Goal: Information Seeking & Learning: Learn about a topic

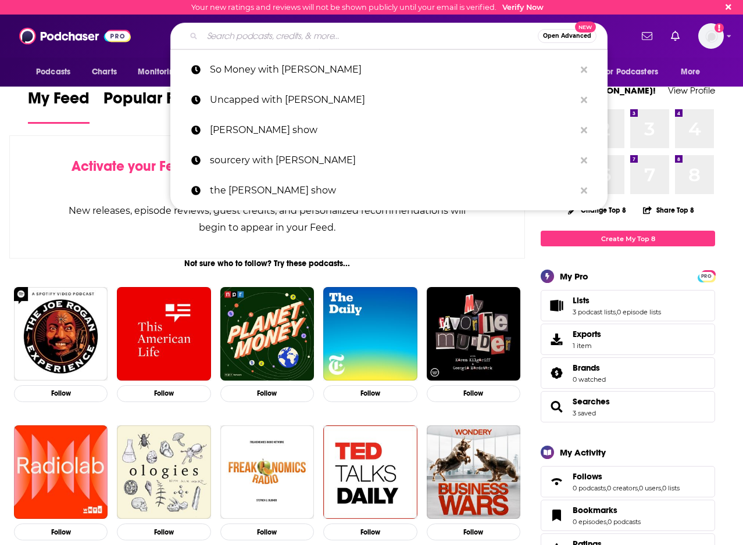
click at [293, 35] on input "Search podcasts, credits, & more..." at bounding box center [369, 36] width 335 height 19
paste input "Behind the Markets Podcast The [PERSON_NAME] Investor Hour Money Life with [PER…"
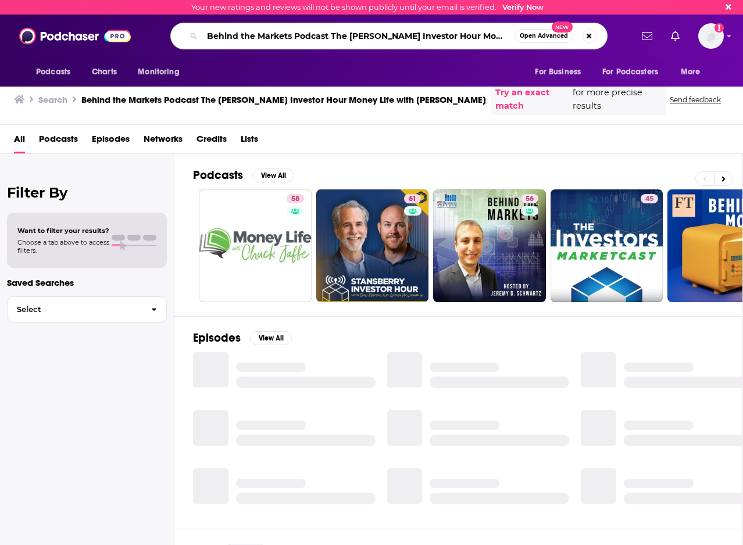
scroll to position [0, 69]
drag, startPoint x: 330, startPoint y: 37, endPoint x: 532, endPoint y: 40, distance: 201.8
click at [532, 40] on div "Behind the Markets Podcast The [PERSON_NAME] Investor Hour Money Life with [PER…" at bounding box center [388, 36] width 437 height 27
type input "Behind the Markets Podcast"
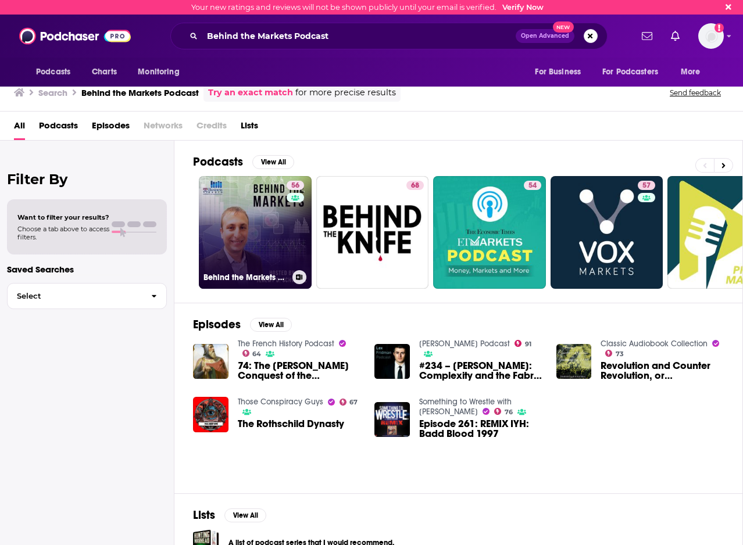
click at [248, 235] on link "56 Behind the Markets Podcast" at bounding box center [255, 232] width 113 height 113
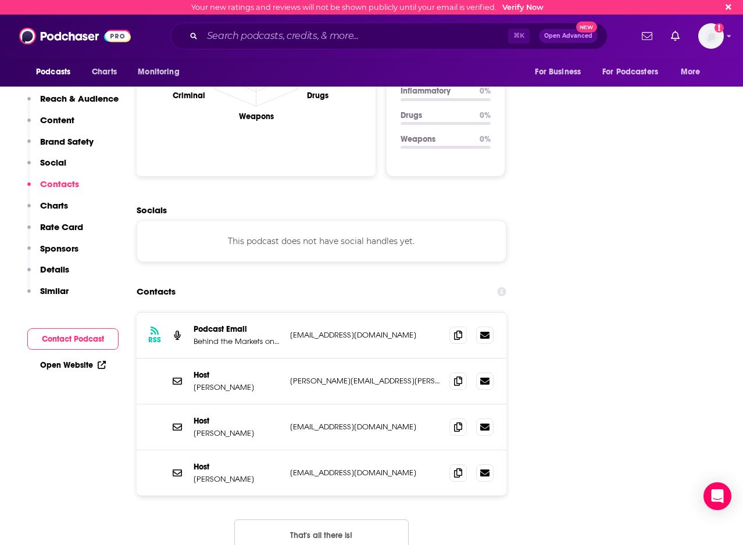
scroll to position [1231, 0]
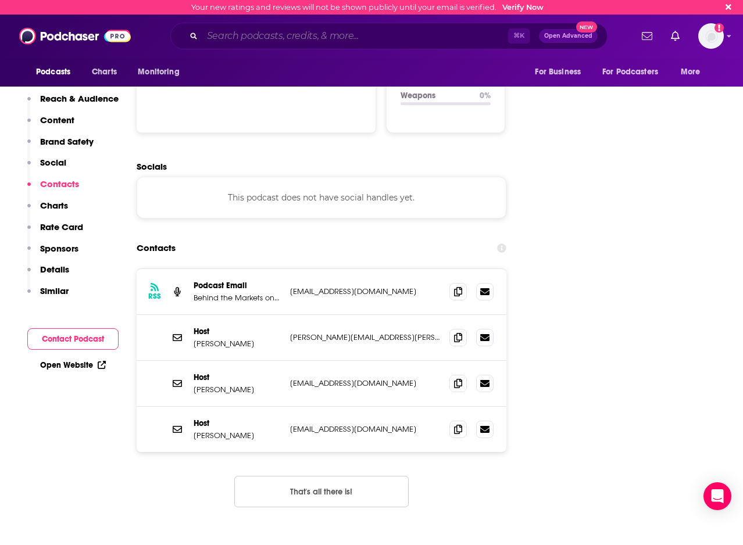
click at [256, 36] on input "Search podcasts, credits, & more..." at bounding box center [355, 36] width 306 height 19
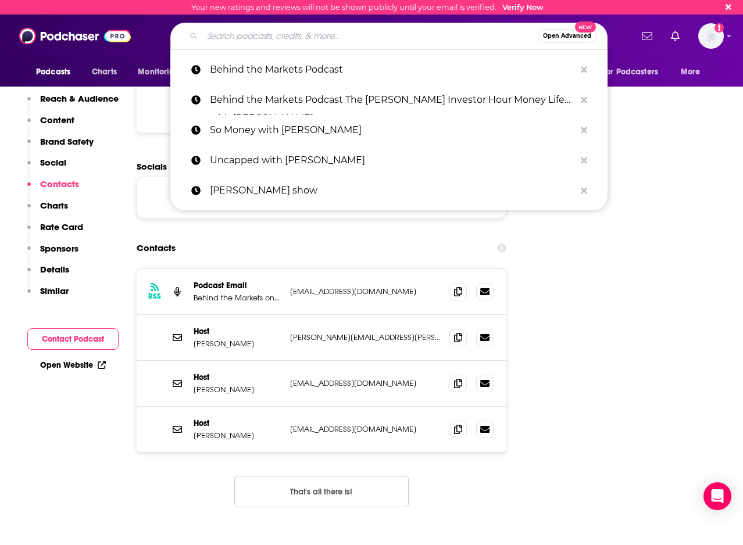
paste input "The [PERSON_NAME] Investor Hour"
type input "The [PERSON_NAME] Investor Hour"
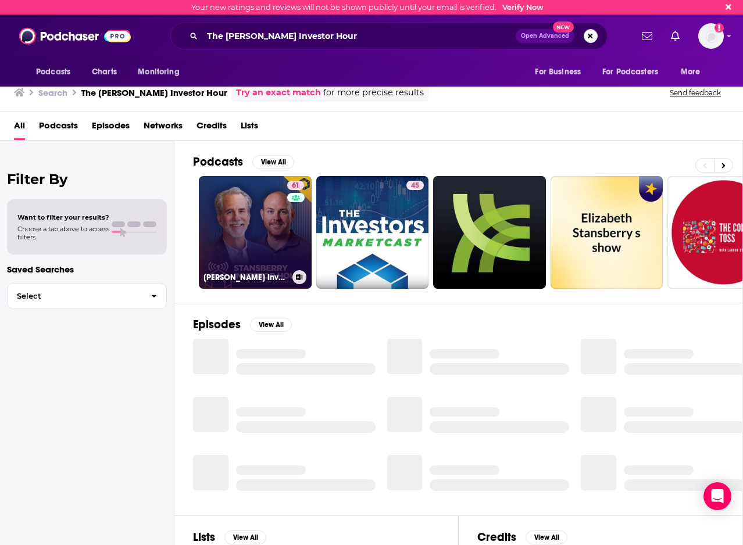
click at [253, 233] on link "61 [PERSON_NAME] Investor Hour" at bounding box center [255, 232] width 113 height 113
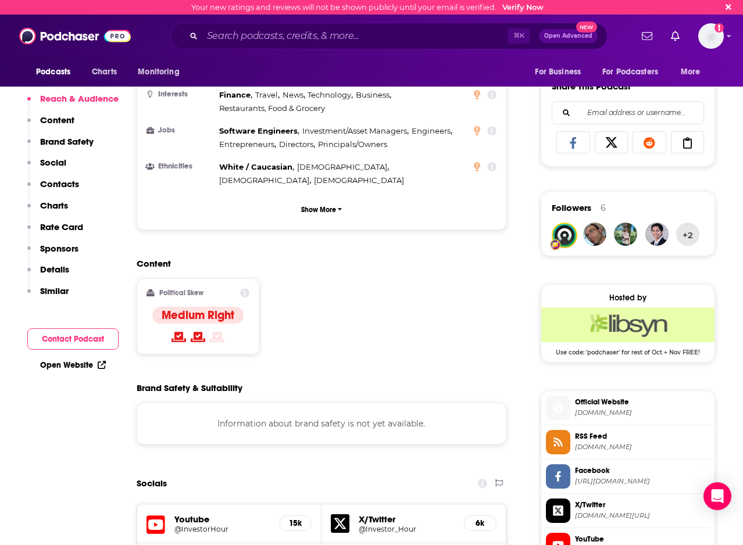
scroll to position [883, 0]
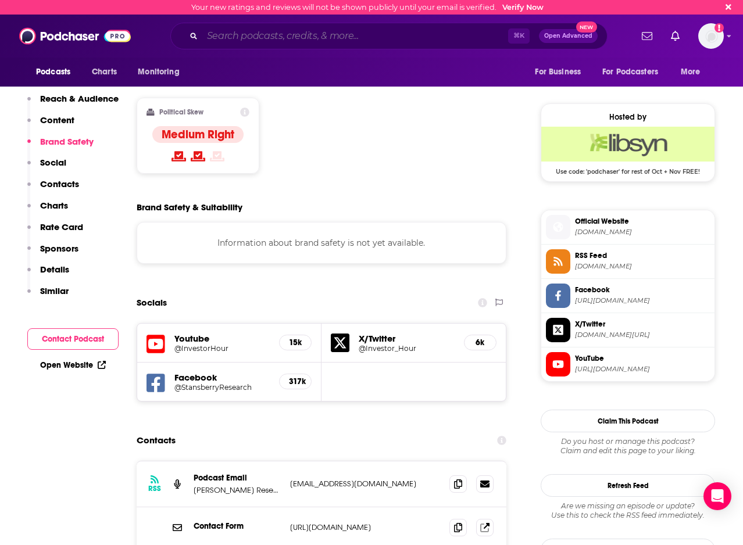
click at [276, 38] on input "Search podcasts, credits, & more..." at bounding box center [355, 36] width 306 height 19
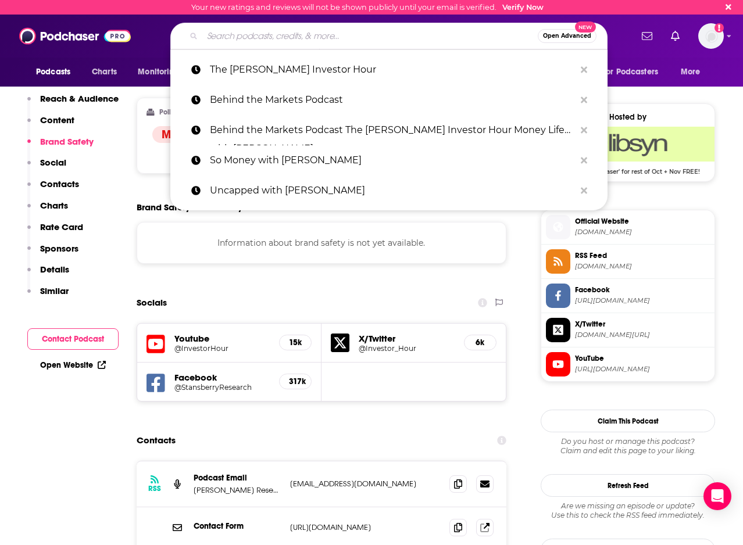
paste input "Money Life with [PERSON_NAME]"
type input "Money Life with [PERSON_NAME]"
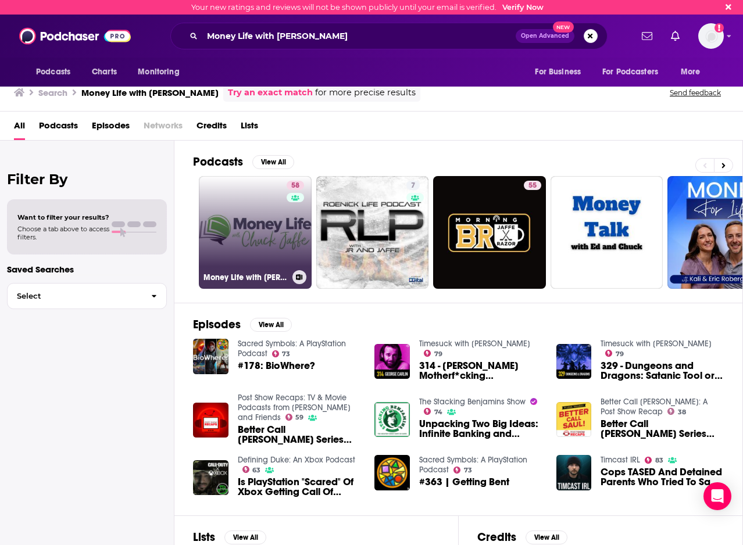
click at [267, 237] on link "58 Money Life with [PERSON_NAME]" at bounding box center [255, 232] width 113 height 113
